Goal: Check status: Check status

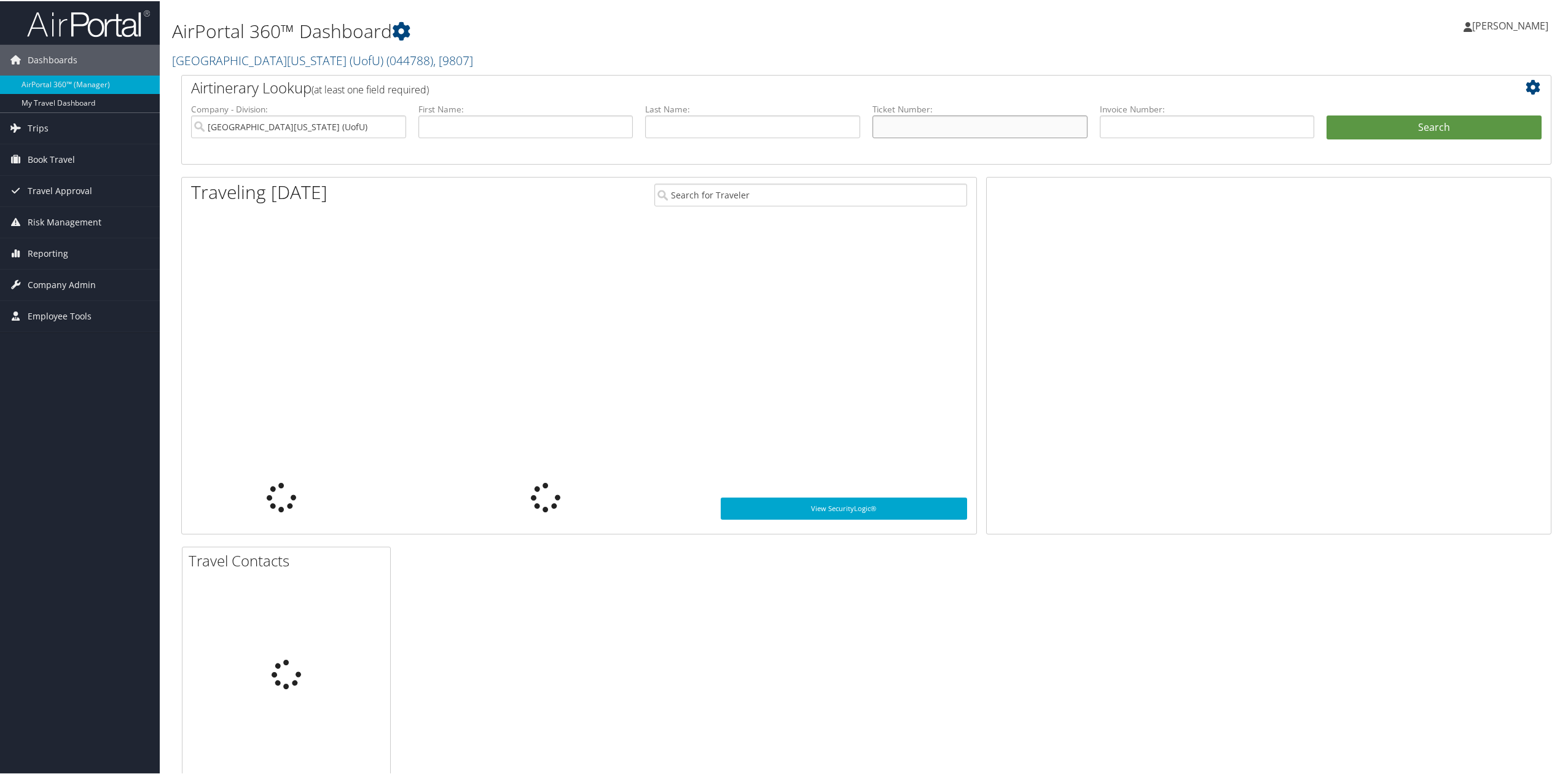
click at [947, 128] on input "text" at bounding box center [980, 126] width 215 height 23
paste input "0067309560331"
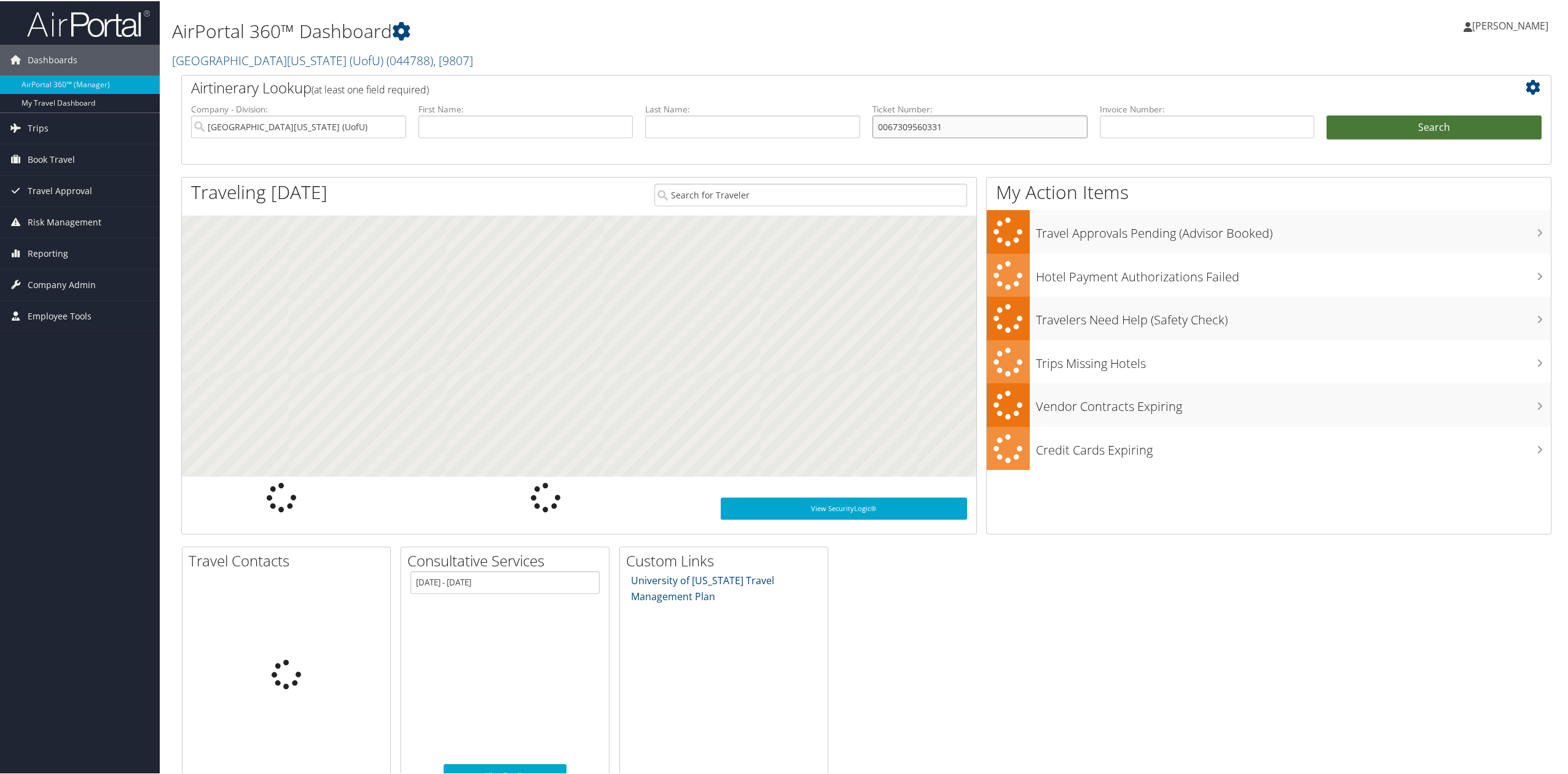
type input "0067309560331"
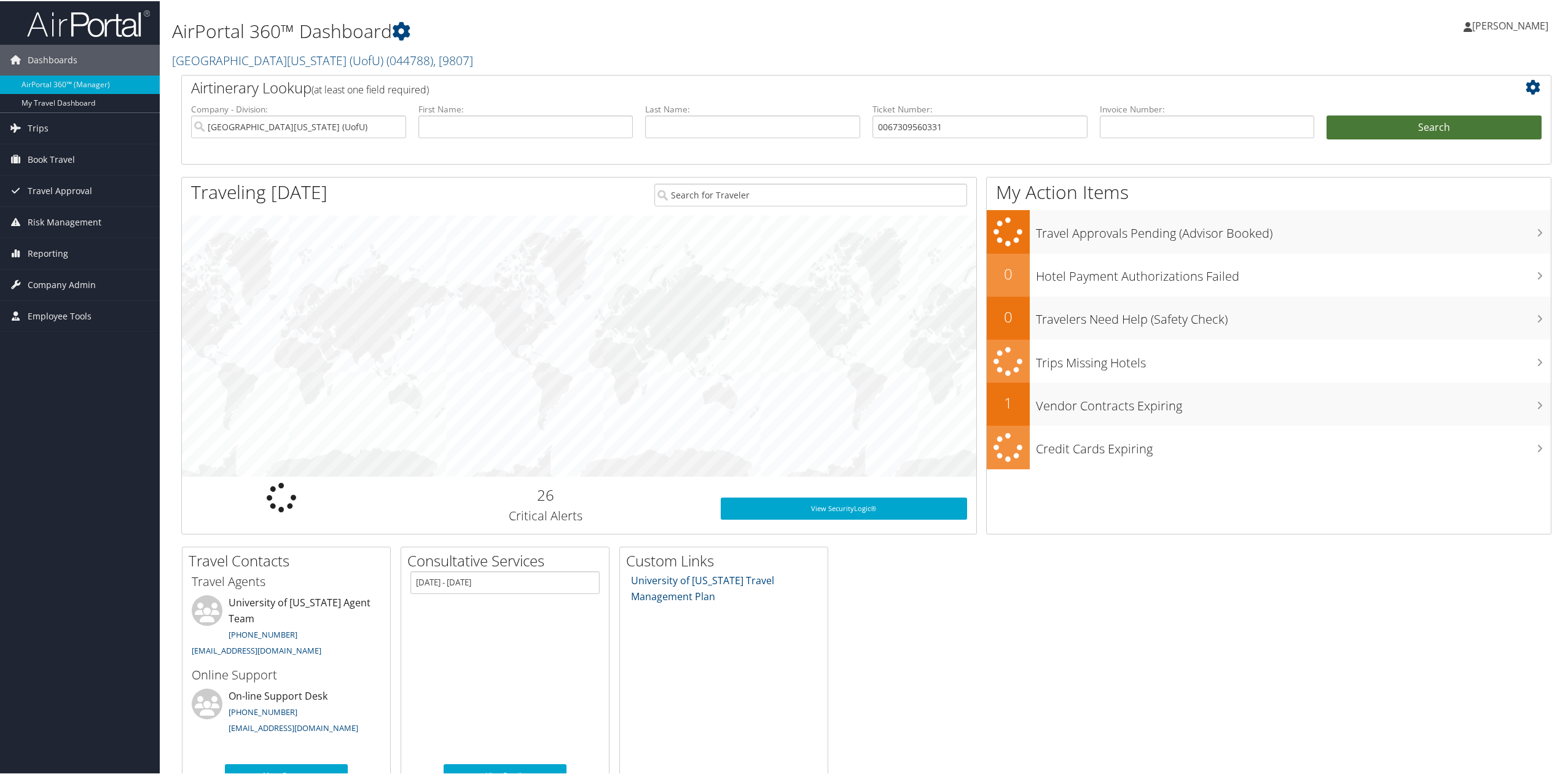
click at [1489, 129] on button "Search" at bounding box center [1434, 126] width 215 height 24
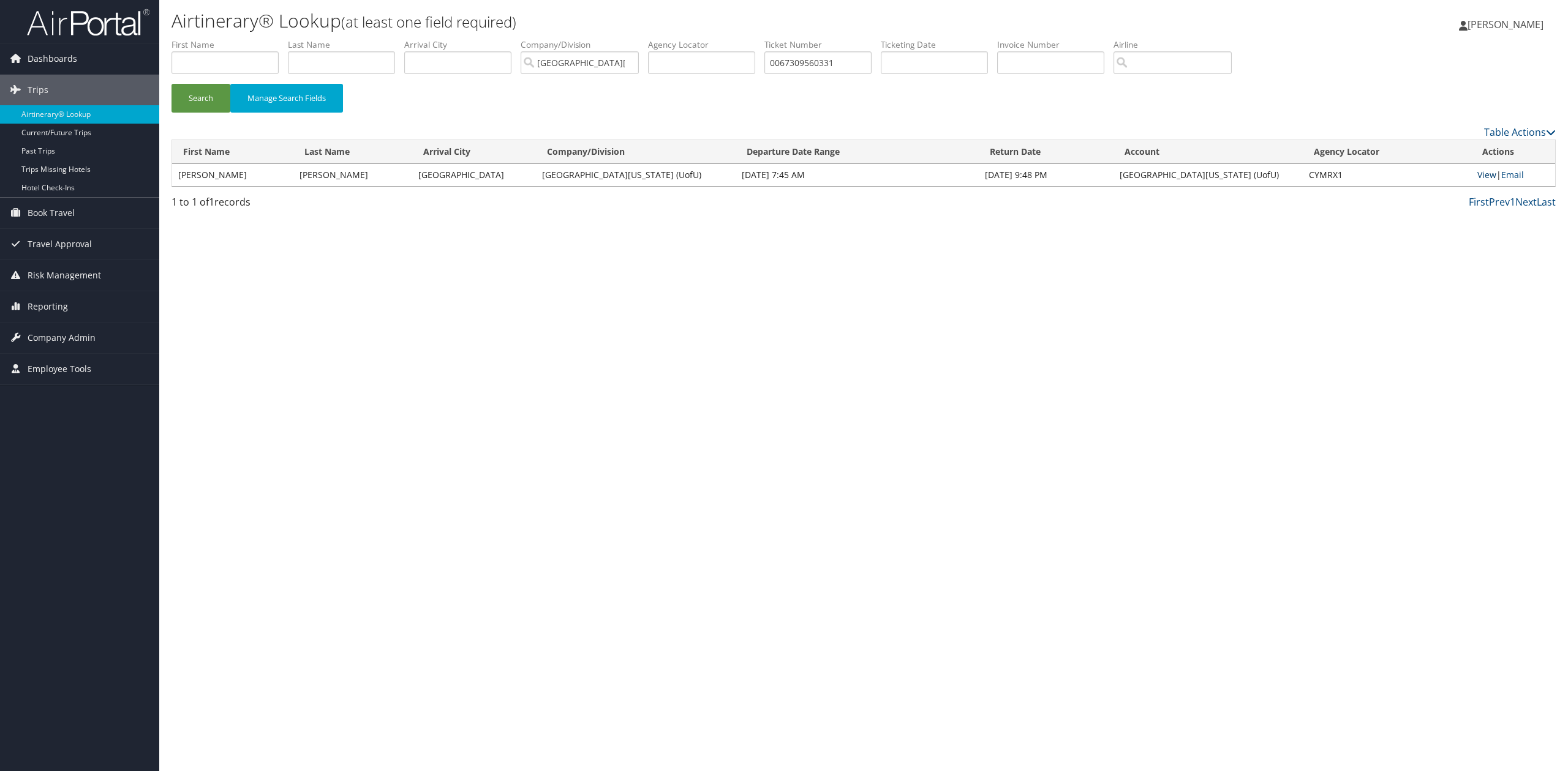
click at [1478, 175] on link "View" at bounding box center [1487, 175] width 19 height 11
click at [66, 307] on span "Reporting" at bounding box center [48, 306] width 41 height 30
click at [63, 331] on link "Unused Tickets" at bounding box center [79, 331] width 159 height 18
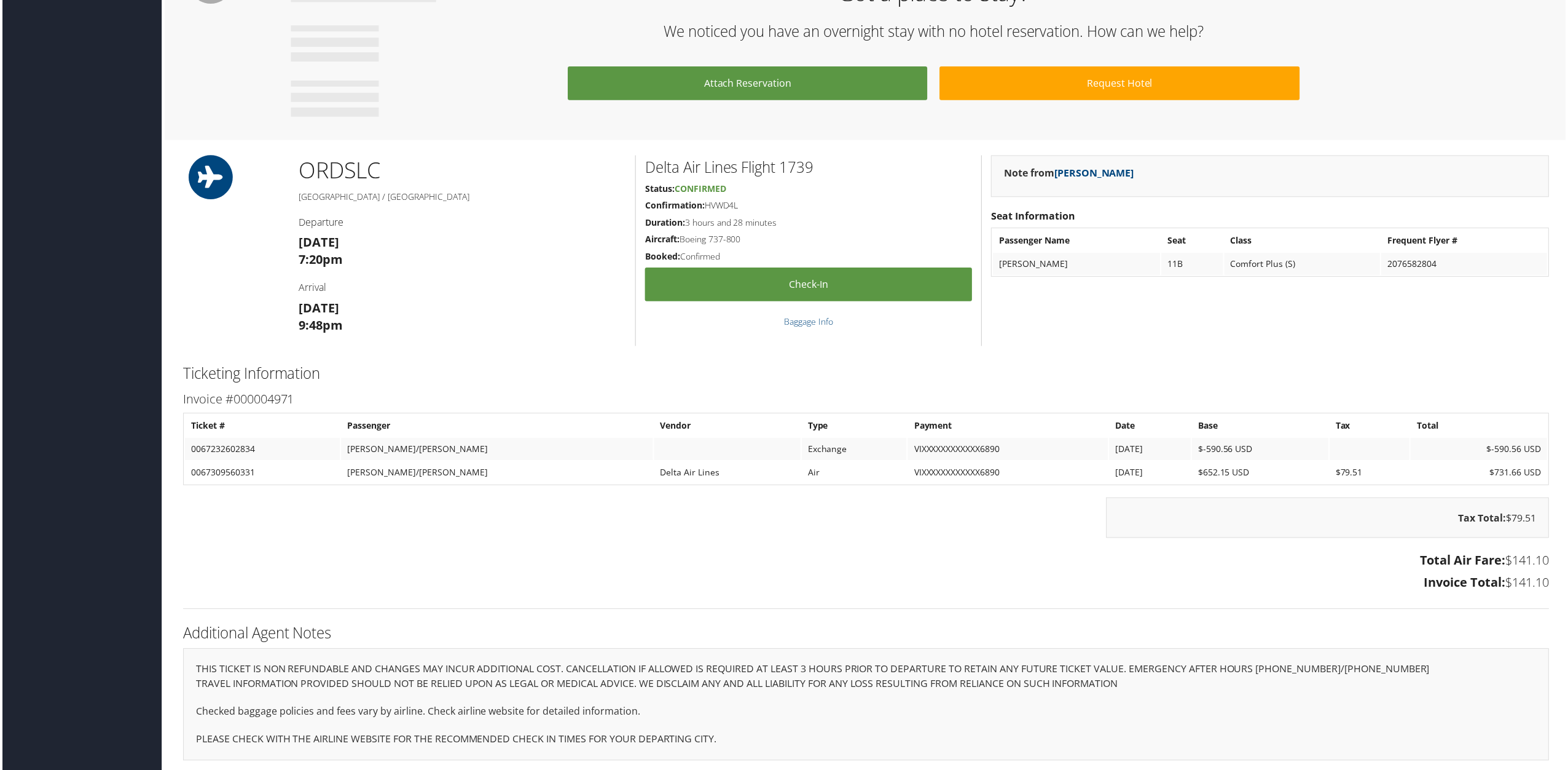
scroll to position [698, 0]
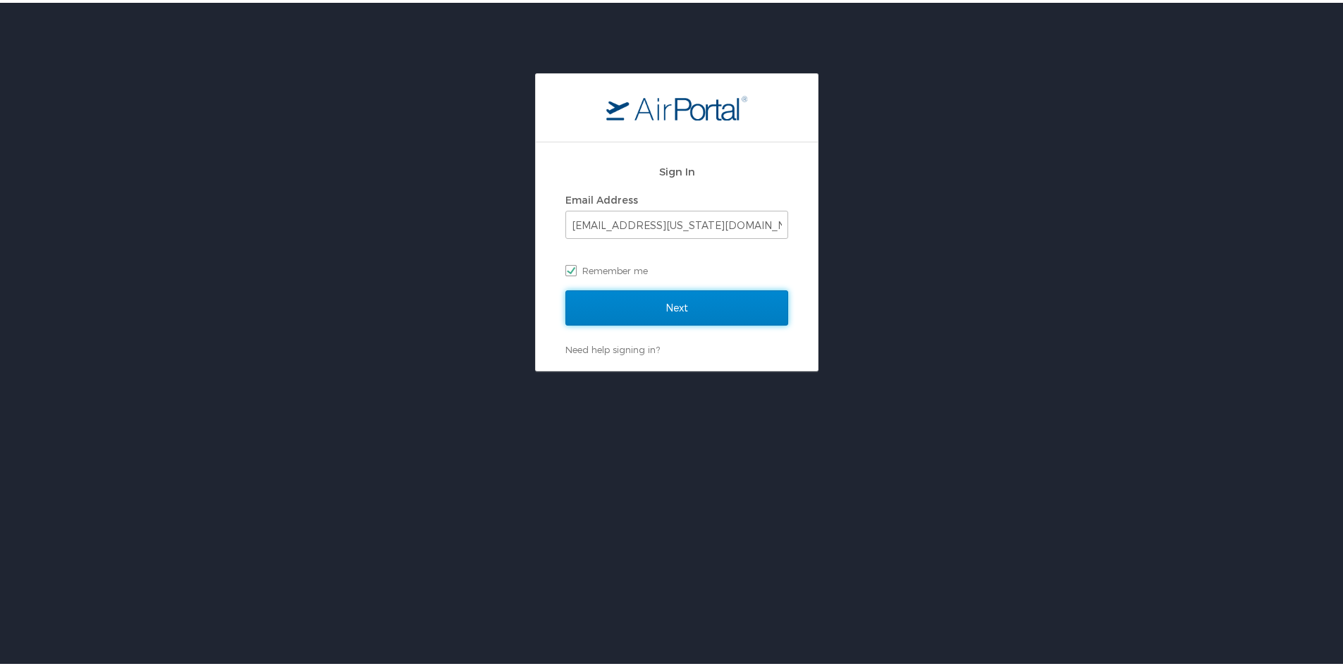
click at [655, 305] on input "Next" at bounding box center [676, 305] width 223 height 35
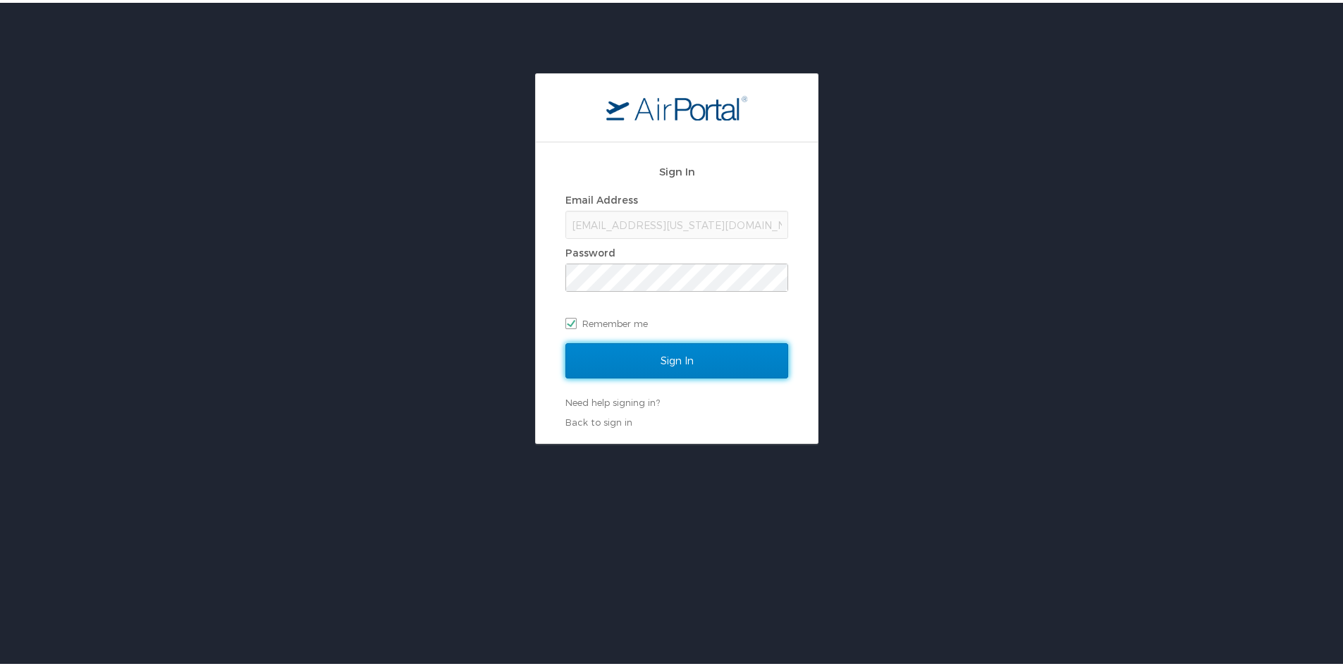
click at [655, 341] on input "Sign In" at bounding box center [676, 358] width 223 height 35
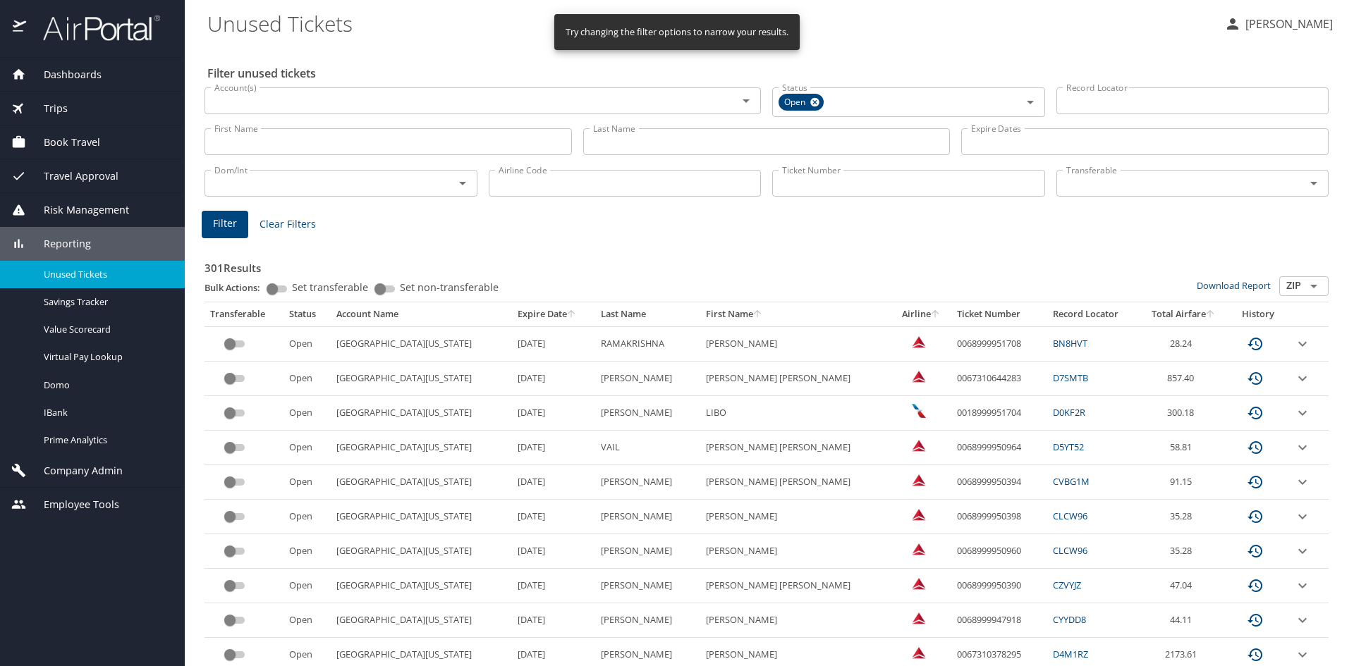
drag, startPoint x: 809, startPoint y: 187, endPoint x: 787, endPoint y: 192, distance: 23.1
click at [809, 187] on input "Ticket Number" at bounding box center [908, 183] width 273 height 27
paste input "0067309560331"
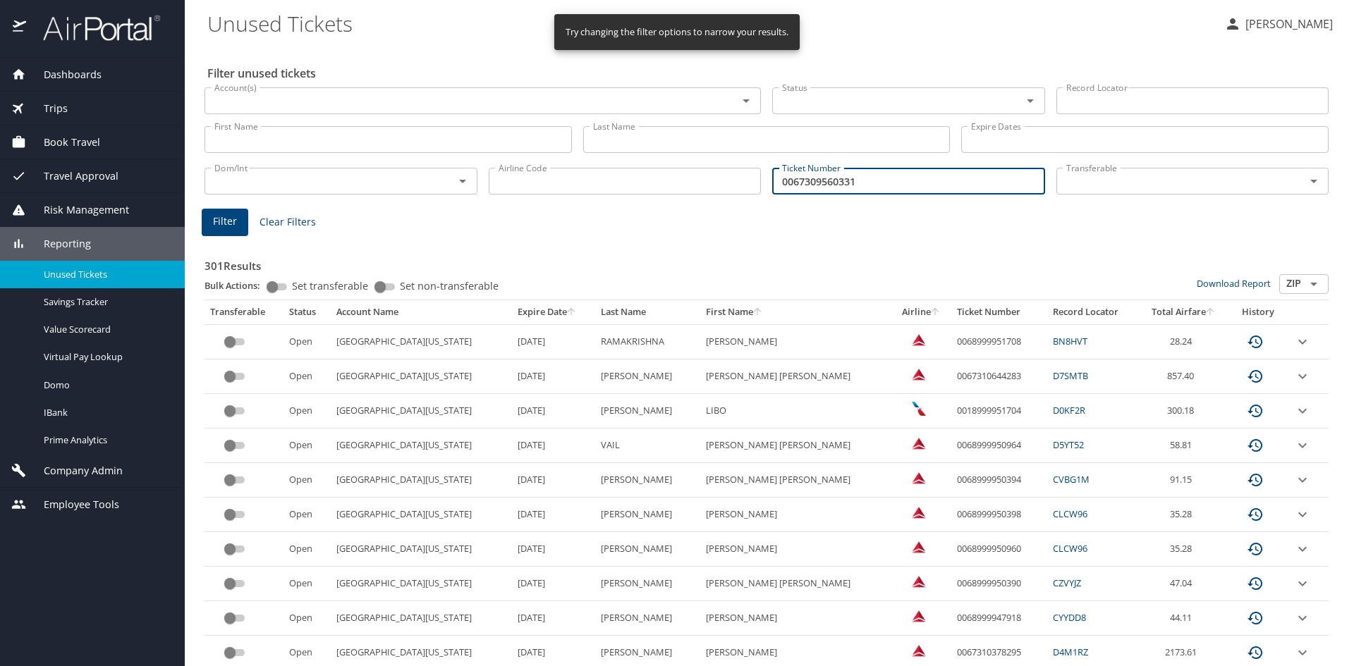
type input "0067309560331"
click at [211, 214] on button "Filter" at bounding box center [225, 222] width 47 height 27
